Goal: Task Accomplishment & Management: Use online tool/utility

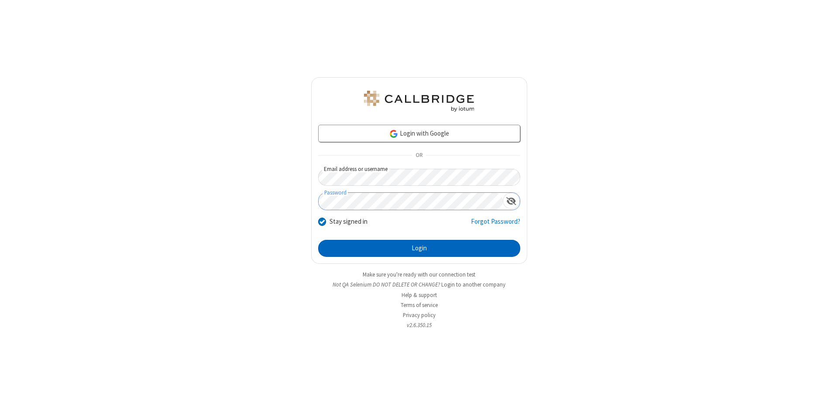
click at [419, 249] on button "Login" at bounding box center [419, 248] width 202 height 17
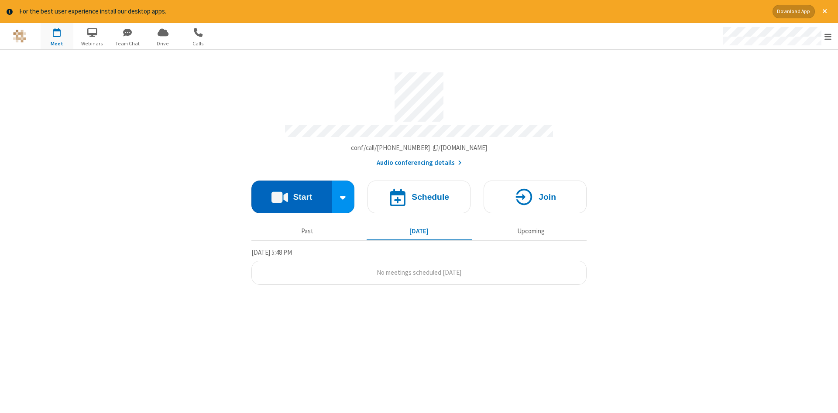
click at [291, 194] on button "Start" at bounding box center [291, 197] width 81 height 33
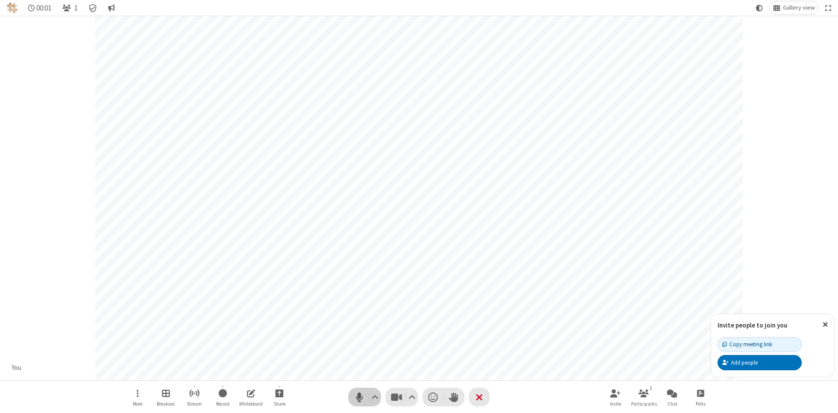
click at [359, 397] on span "Mute (Alt+A)" at bounding box center [359, 397] width 13 height 13
click at [359, 397] on span "Unmute (Alt+A)" at bounding box center [359, 397] width 13 height 13
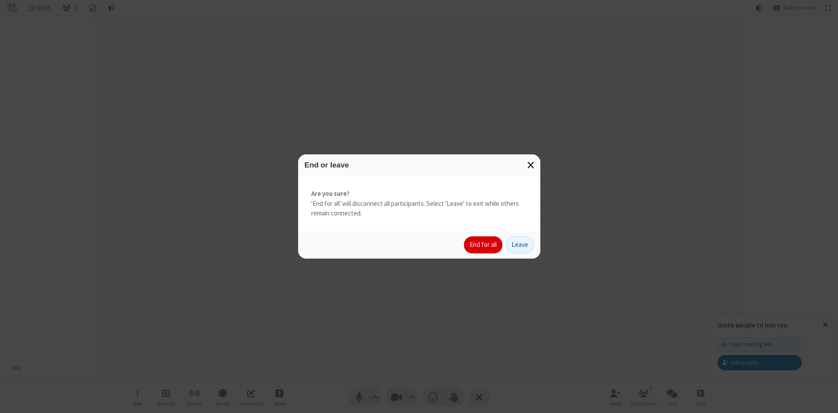
click at [483, 245] on button "End for all" at bounding box center [483, 244] width 38 height 17
